Goal: Task Accomplishment & Management: Use online tool/utility

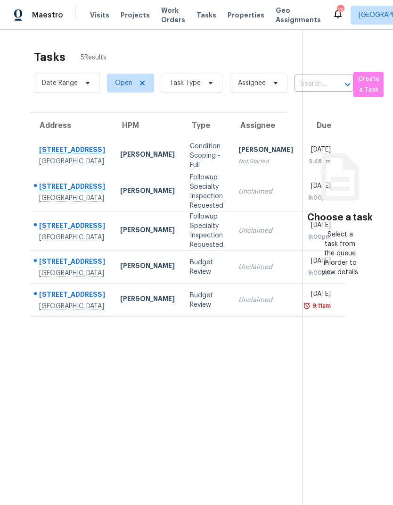
click at [47, 268] on div "[STREET_ADDRESS]" at bounding box center [72, 263] width 66 height 12
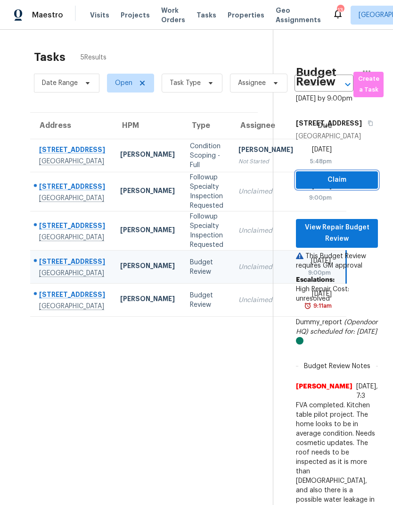
click at [363, 189] on button "Claim" at bounding box center [337, 179] width 82 height 17
click at [54, 311] on div "[GEOGRAPHIC_DATA]" at bounding box center [72, 305] width 66 height 9
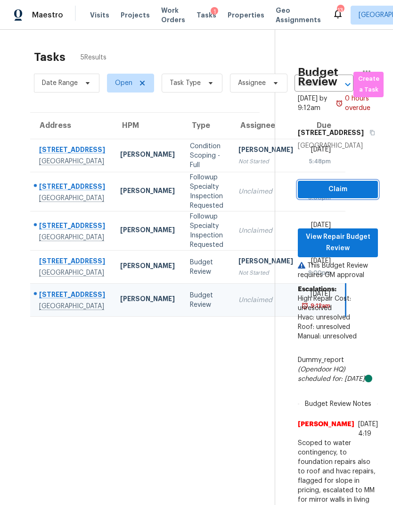
click at [371, 198] on button "Claim" at bounding box center [338, 189] width 80 height 17
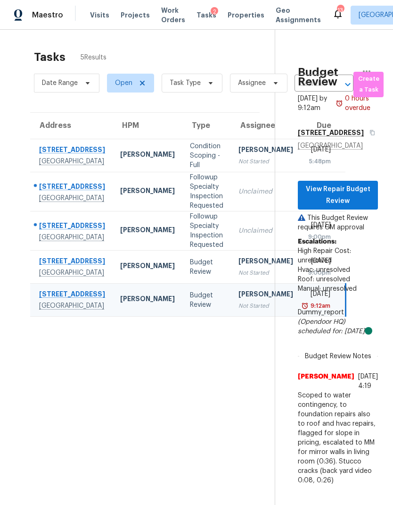
click at [57, 301] on div "11655 Suburban Rd" at bounding box center [72, 295] width 66 height 12
click at [369, 207] on span "View Repair Budget Review" at bounding box center [338, 194] width 65 height 23
click at [345, 207] on span "View Repair Budget Review" at bounding box center [338, 194] width 65 height 23
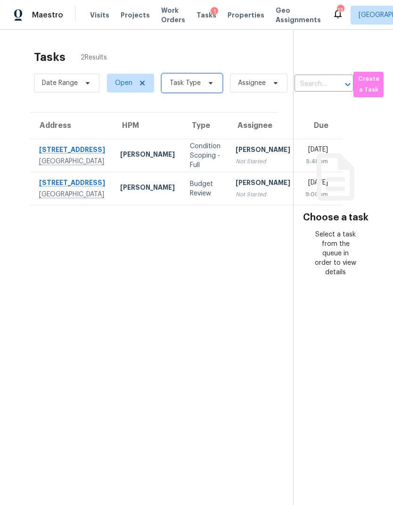
click at [211, 86] on icon at bounding box center [211, 83] width 8 height 8
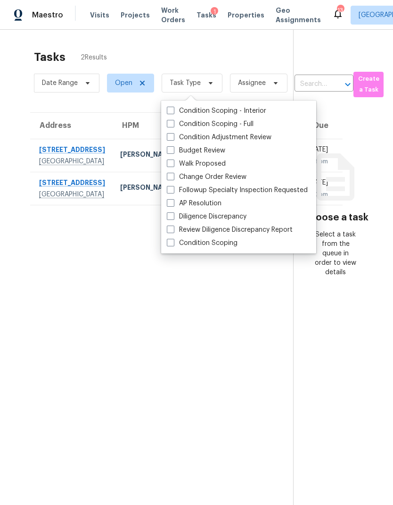
click at [273, 111] on div "Condition Scoping - Interior" at bounding box center [238, 110] width 149 height 13
click at [268, 124] on div "Condition Scoping - Full" at bounding box center [238, 123] width 149 height 13
click at [172, 133] on span at bounding box center [171, 137] width 8 height 8
click at [172, 133] on input "Condition Adjustment Review" at bounding box center [170, 136] width 6 height 6
checkbox input "true"
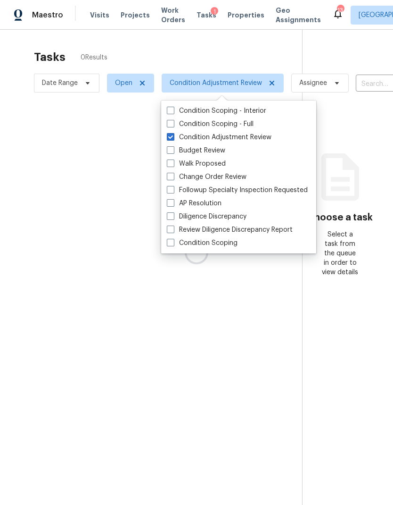
click at [174, 107] on span at bounding box center [171, 111] width 8 height 8
click at [173, 107] on input "Condition Scoping - Interior" at bounding box center [170, 109] width 6 height 6
checkbox input "true"
click at [174, 128] on label "Condition Scoping - Full" at bounding box center [210, 123] width 87 height 9
click at [173, 125] on input "Condition Scoping - Full" at bounding box center [170, 122] width 6 height 6
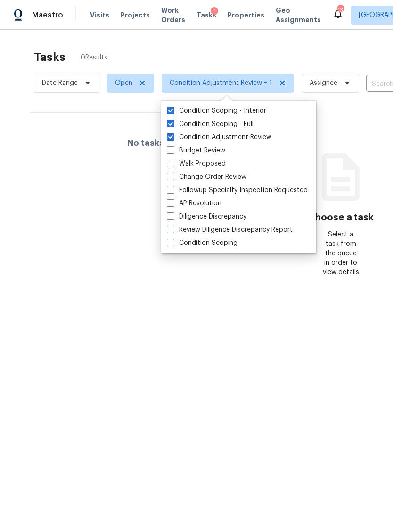
checkbox input "true"
click at [177, 155] on label "Budget Review" at bounding box center [196, 150] width 58 height 9
click at [173, 152] on input "Budget Review" at bounding box center [170, 149] width 6 height 6
checkbox input "true"
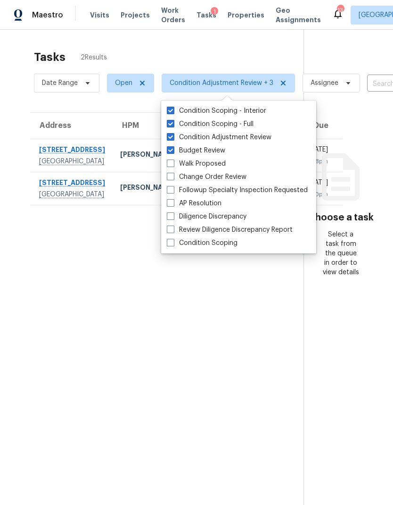
click at [171, 179] on span at bounding box center [171, 177] width 8 height 8
click at [171, 178] on input "Change Order Review" at bounding box center [170, 175] width 6 height 6
checkbox input "true"
click at [176, 245] on label "Condition Scoping" at bounding box center [202, 242] width 71 height 9
click at [173, 244] on input "Condition Scoping" at bounding box center [170, 241] width 6 height 6
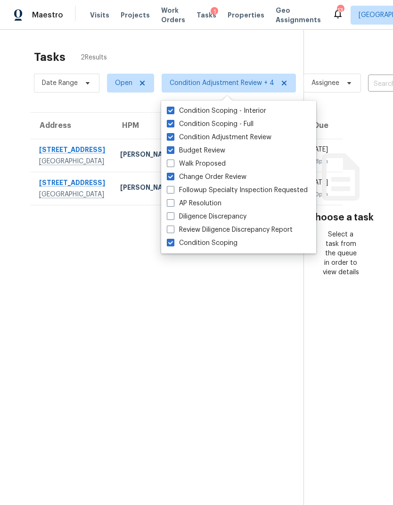
checkbox input "true"
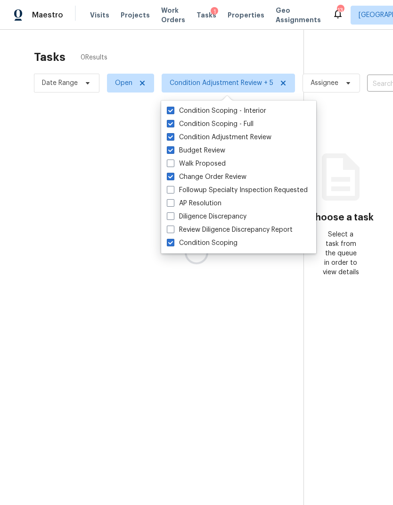
click at [174, 214] on label "Diligence Discrepancy" at bounding box center [207, 216] width 80 height 9
click at [173, 214] on input "Diligence Discrepancy" at bounding box center [170, 215] width 6 height 6
checkbox input "true"
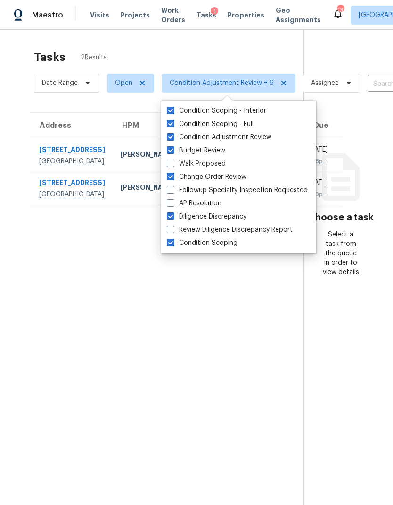
click at [172, 164] on span at bounding box center [171, 163] width 8 height 8
click at [172, 164] on input "Walk Proposed" at bounding box center [170, 162] width 6 height 6
checkbox input "true"
click at [248, 374] on section "Tasks 2 Results Date Range Open Condition Adjustment Review + 7 Assignee ​ Crea…" at bounding box center [159, 290] width 289 height 490
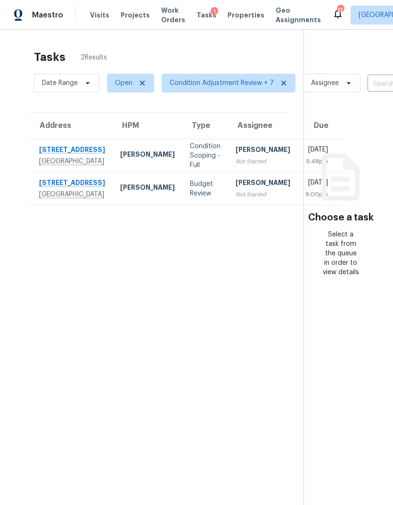
click at [190, 198] on div "Budget Review" at bounding box center [205, 188] width 31 height 19
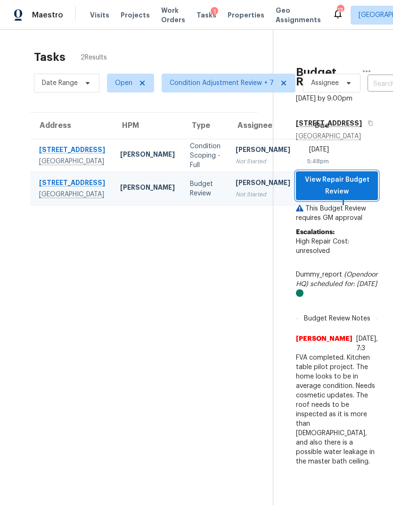
click at [358, 197] on span "View Repair Budget Review" at bounding box center [337, 185] width 67 height 23
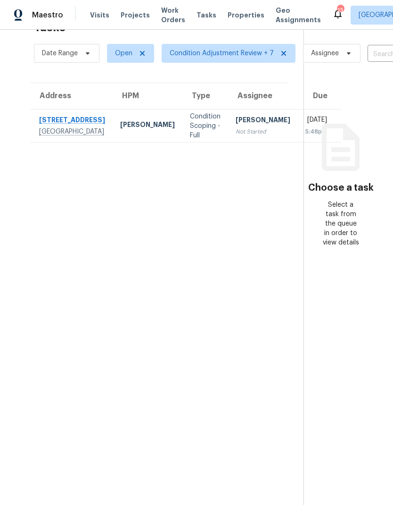
scroll to position [30, 0]
